Goal: Task Accomplishment & Management: Manage account settings

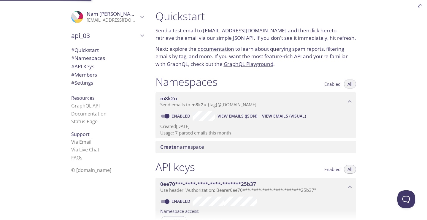
scroll to position [40, 0]
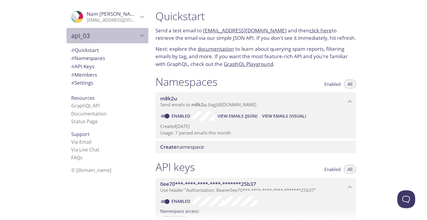
click at [140, 35] on icon "api_03" at bounding box center [142, 36] width 8 height 8
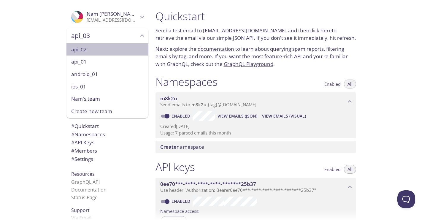
click at [120, 53] on span "api_02" at bounding box center [107, 50] width 72 height 8
type input "api_02"
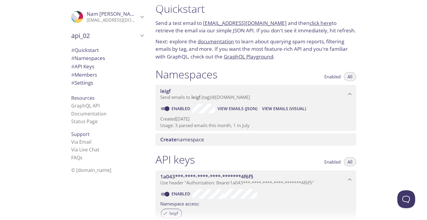
scroll to position [9, 0]
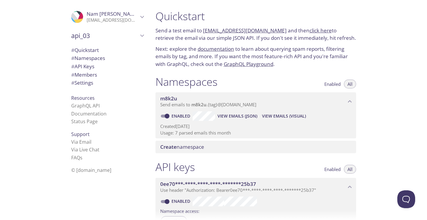
click at [137, 36] on span "api_03" at bounding box center [104, 35] width 67 height 8
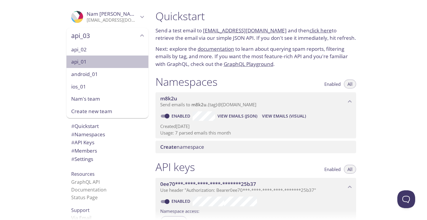
click at [107, 63] on span "api_01" at bounding box center [107, 62] width 72 height 8
type input "api_01"
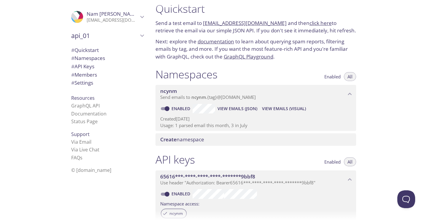
scroll to position [9, 0]
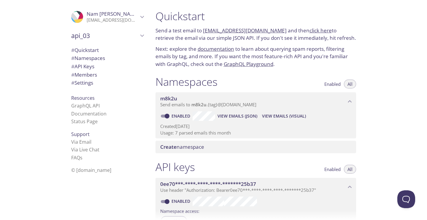
scroll to position [40, 0]
